Goal: Task Accomplishment & Management: Use online tool/utility

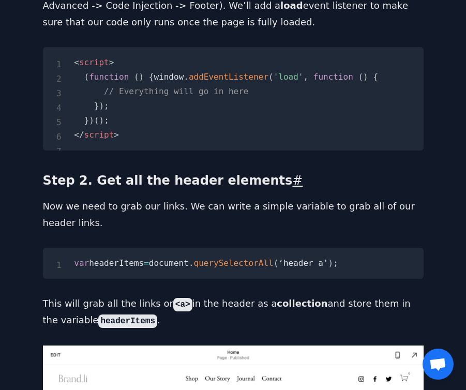
scroll to position [1496, 0]
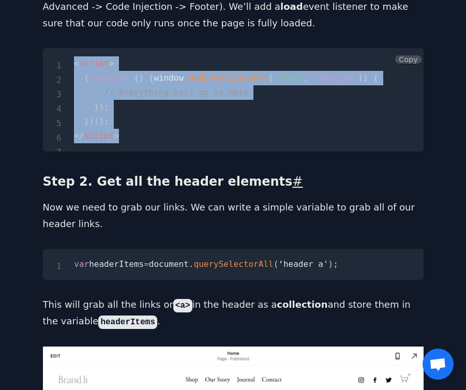
drag, startPoint x: 151, startPoint y: 234, endPoint x: 41, endPoint y: 157, distance: 134.4
copy code "< script > ( function ( ) { window . addEventListener ( 'load' , function ( ) {…"
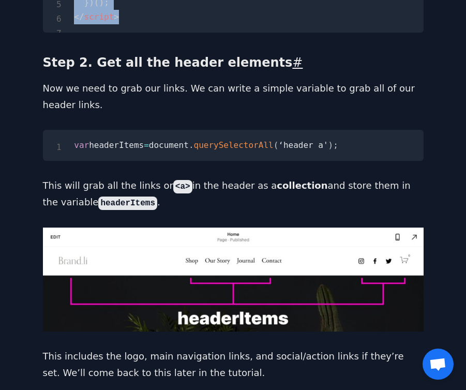
scroll to position [1617, 0]
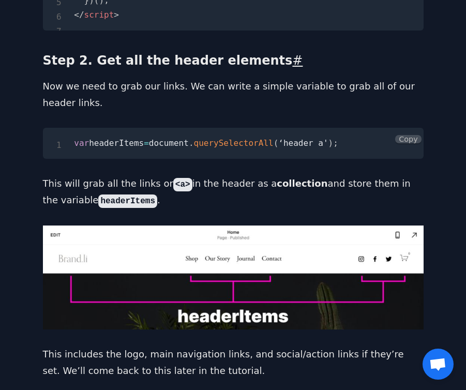
click at [359, 159] on pre "var headerItems = document . querySelectorAll ( ‘header a' ) ;" at bounding box center [233, 143] width 381 height 31
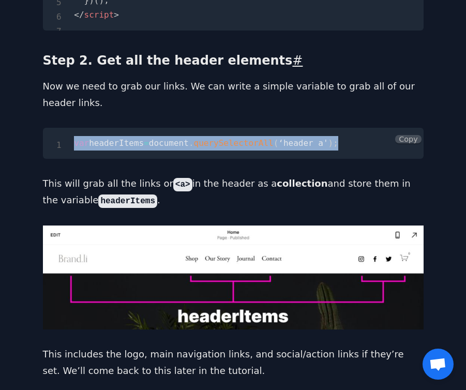
drag, startPoint x: 361, startPoint y: 231, endPoint x: 72, endPoint y: 234, distance: 288.2
click at [72, 159] on pre "var headerItems = document . querySelectorAll ( ‘header a' ) ;" at bounding box center [233, 143] width 381 height 31
copy code "var headerItems = document . querySelectorAll ( ‘header a' ) ;"
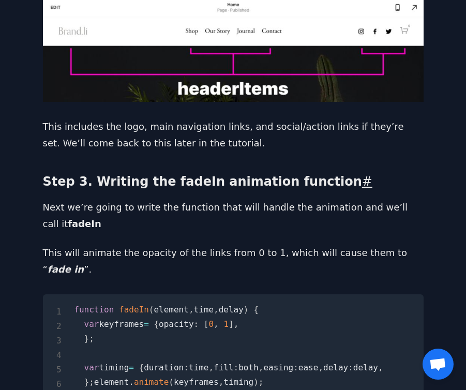
scroll to position [1818, 0]
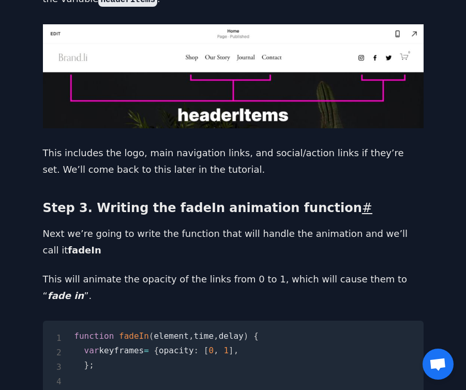
copy code "var headerItems = document . querySelectorAll ( ‘header a' ) ;"
